Goal: Task Accomplishment & Management: Manage account settings

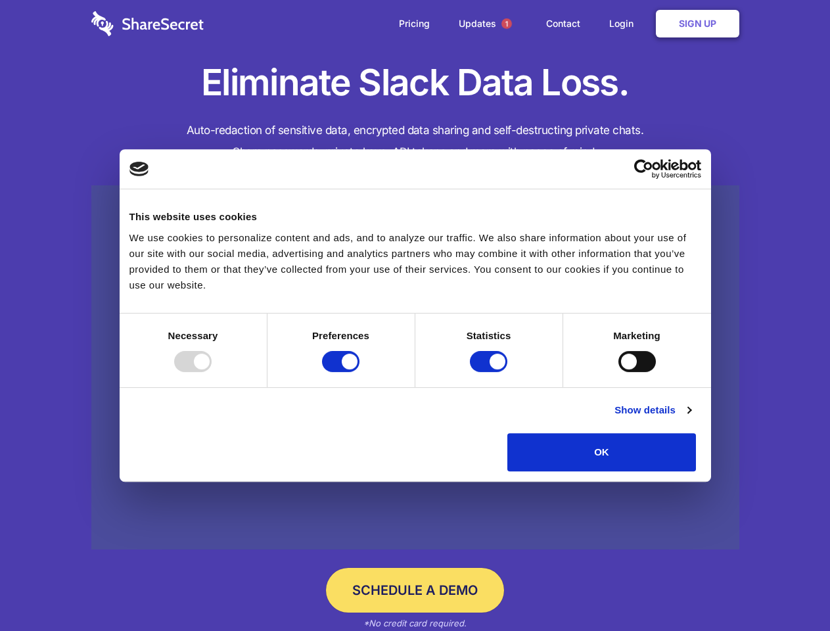
click at [212, 372] on div at bounding box center [192, 361] width 37 height 21
click at [360, 372] on input "Preferences" at bounding box center [340, 361] width 37 height 21
checkbox input "false"
click at [490, 372] on input "Statistics" at bounding box center [488, 361] width 37 height 21
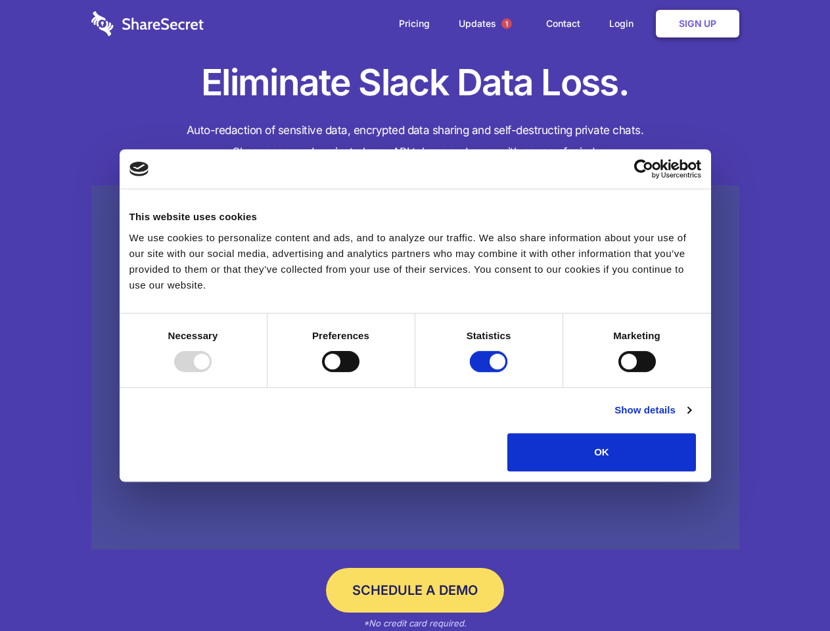
checkbox input "false"
click at [618, 372] on input "Marketing" at bounding box center [636, 361] width 37 height 21
checkbox input "true"
click at [691, 418] on link "Show details" at bounding box center [653, 410] width 76 height 16
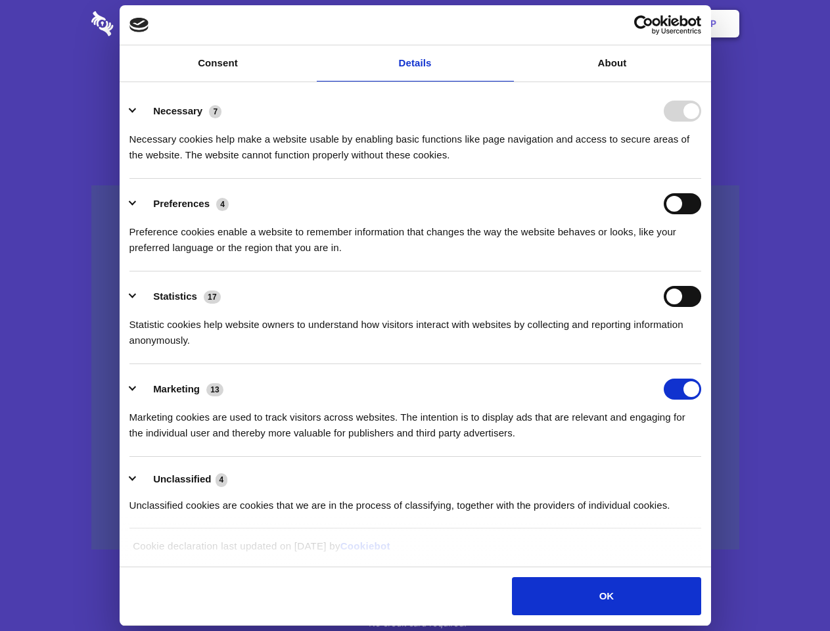
click at [707, 476] on ul "Necessary 7 Necessary cookies help make a website usable by enabling basic func…" at bounding box center [415, 307] width 584 height 443
